Goal: Information Seeking & Learning: Learn about a topic

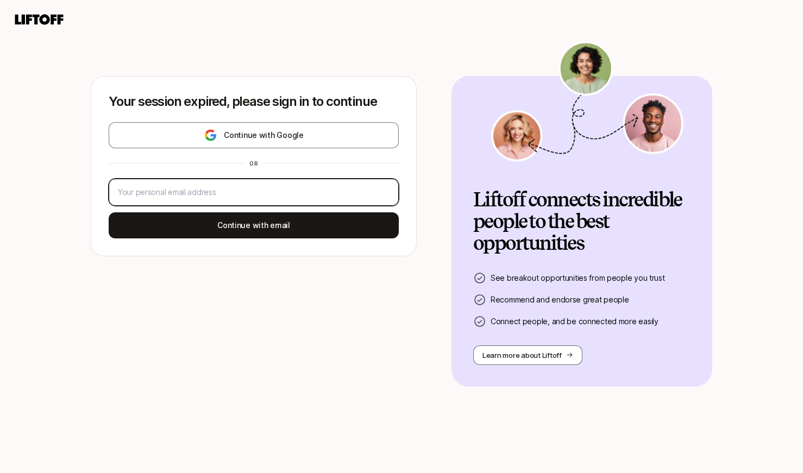
click at [253, 197] on input "email" at bounding box center [254, 192] width 272 height 13
type input "[EMAIL_ADDRESS][PERSON_NAME][DOMAIN_NAME]"
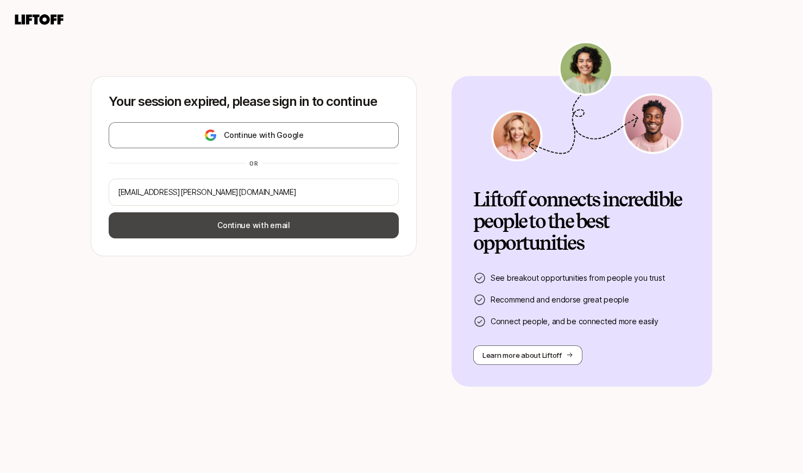
click at [274, 227] on button "Continue with email" at bounding box center [254, 225] width 290 height 26
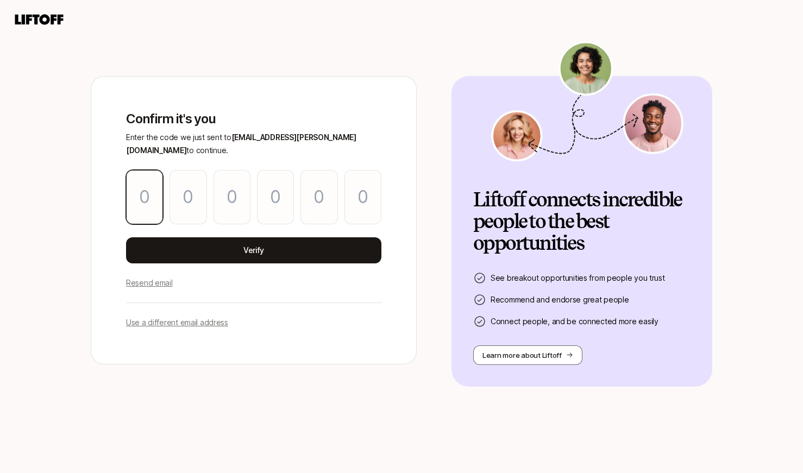
type input "2"
type input "3"
type input "2"
type input "5"
type input "7"
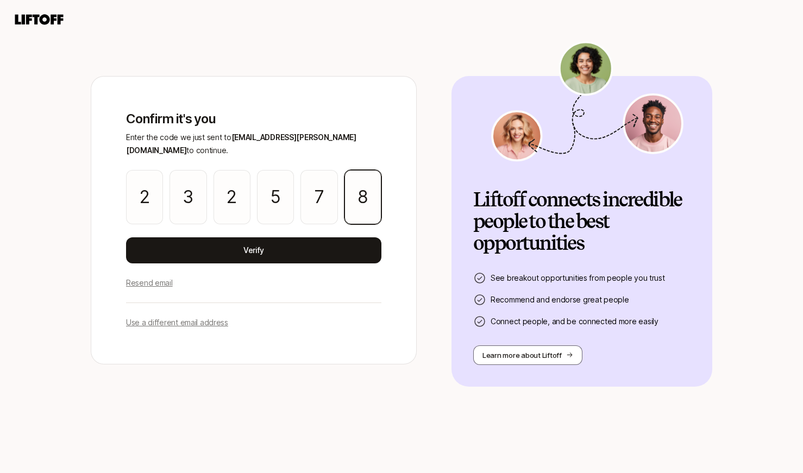
type input "8"
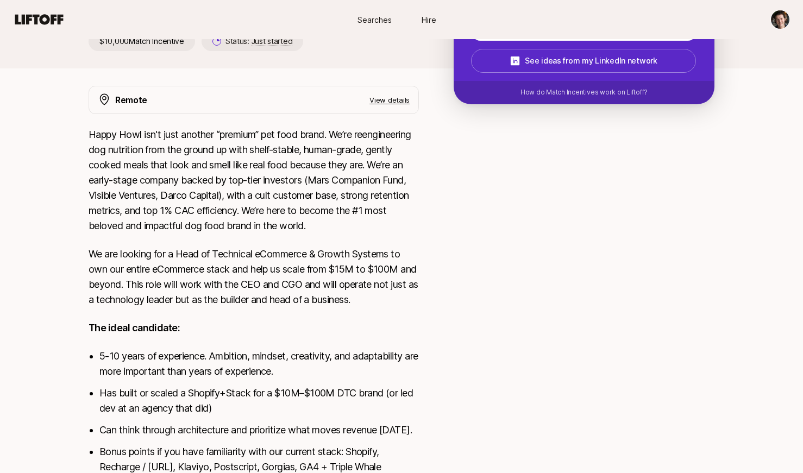
scroll to position [297, 0]
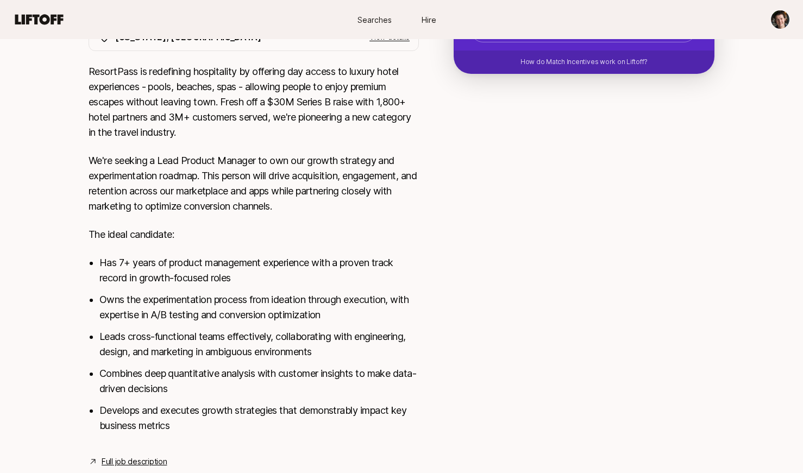
scroll to position [357, 0]
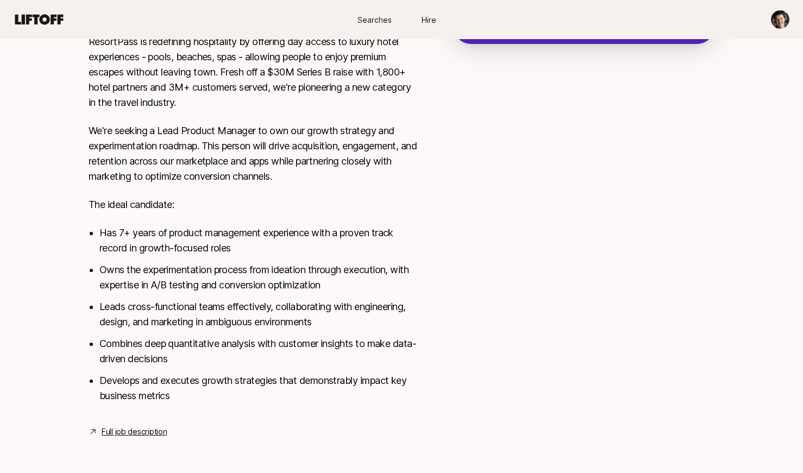
click at [139, 435] on link "Full job description" at bounding box center [134, 431] width 65 height 13
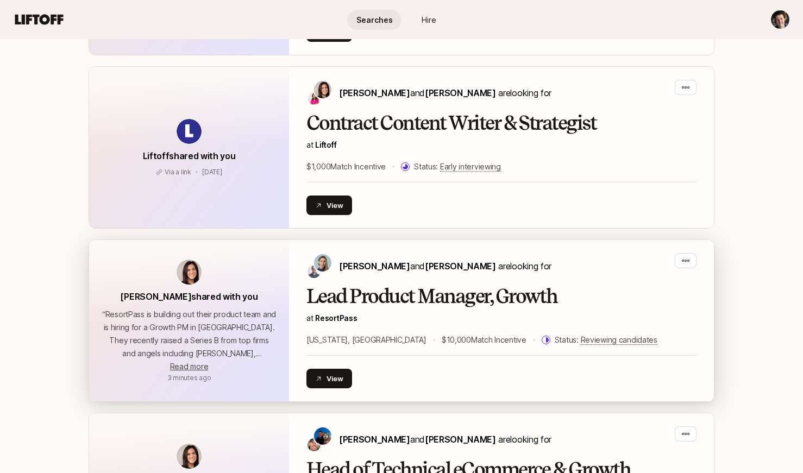
scroll to position [1812, 0]
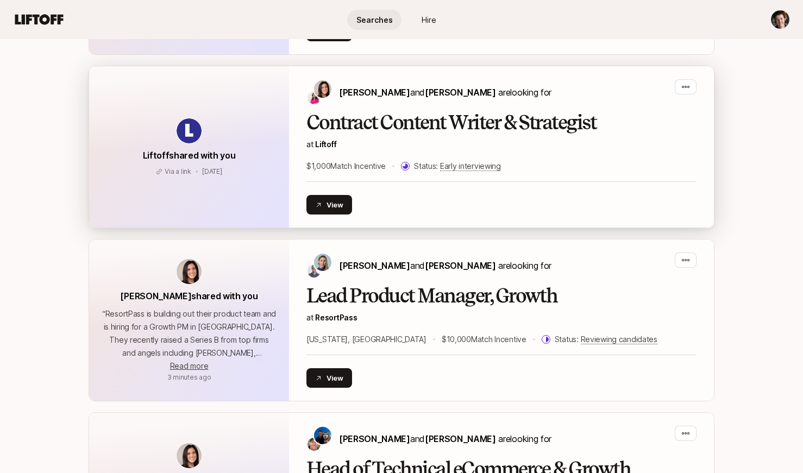
click at [404, 123] on h2 "Contract Content Writer & Strategist" at bounding box center [501, 123] width 390 height 22
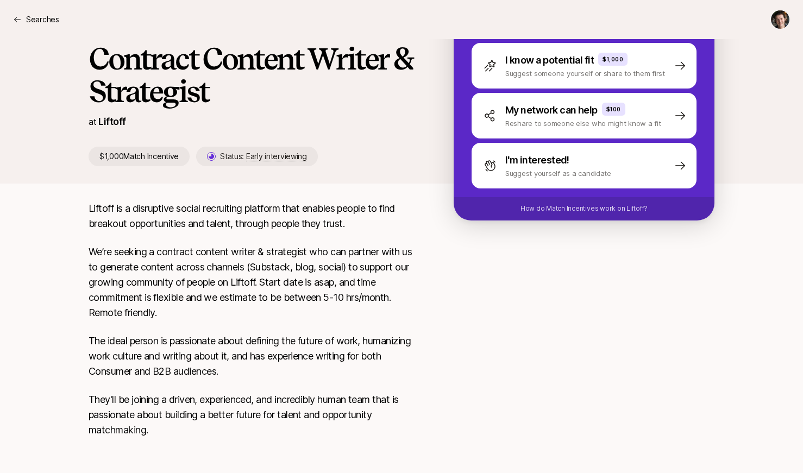
scroll to position [143, 0]
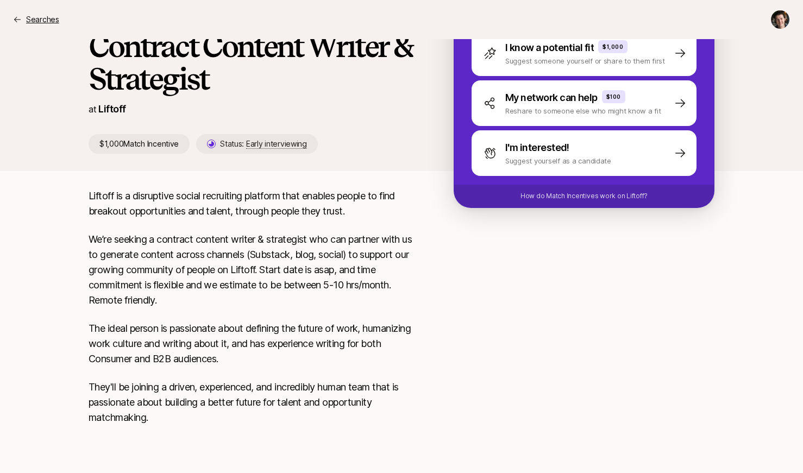
click at [26, 20] on p "Searches" at bounding box center [42, 19] width 33 height 13
